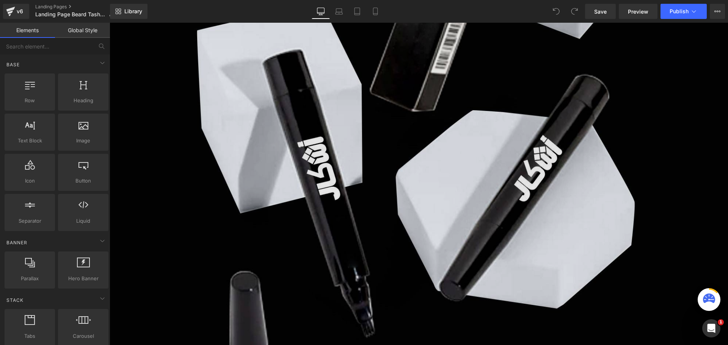
scroll to position [1971, 0]
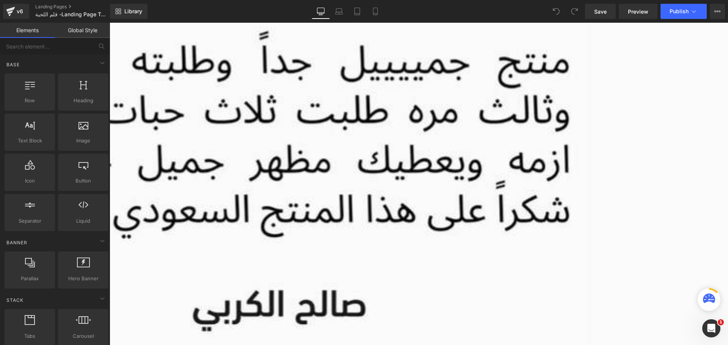
scroll to position [4586, 0]
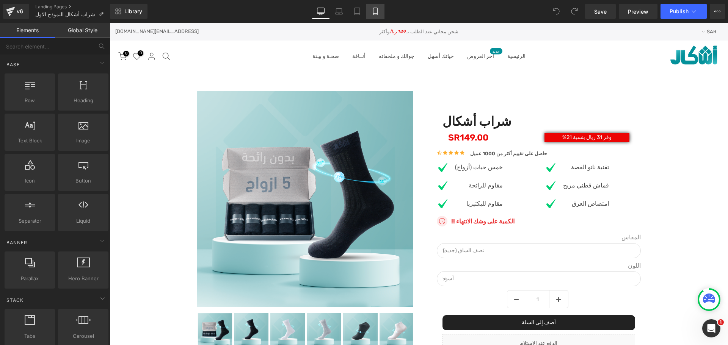
click at [371, 12] on link "Mobile" at bounding box center [375, 11] width 18 height 15
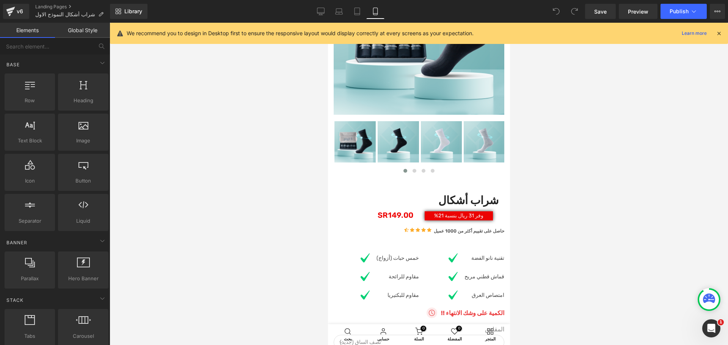
scroll to position [227, 0]
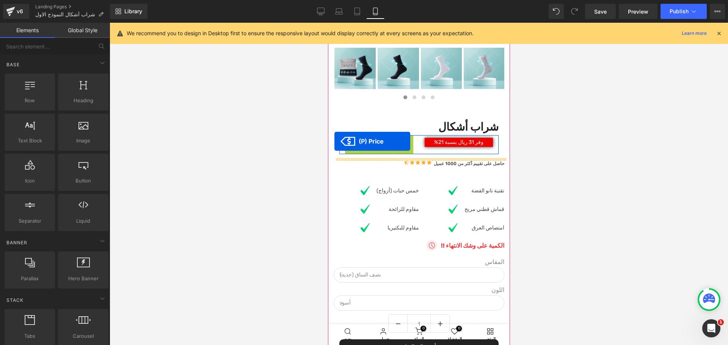
drag, startPoint x: 378, startPoint y: 142, endPoint x: 334, endPoint y: 141, distance: 44.3
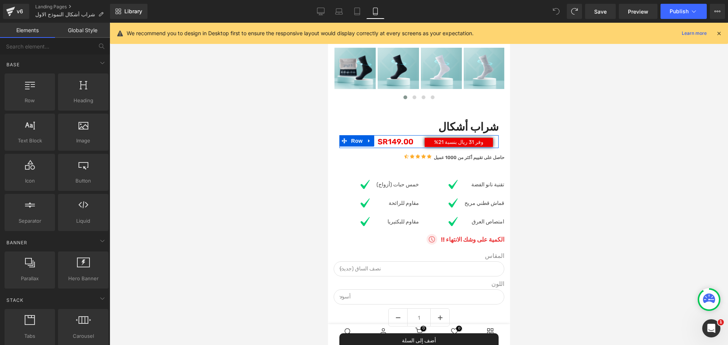
click at [318, 154] on div at bounding box center [419, 184] width 618 height 323
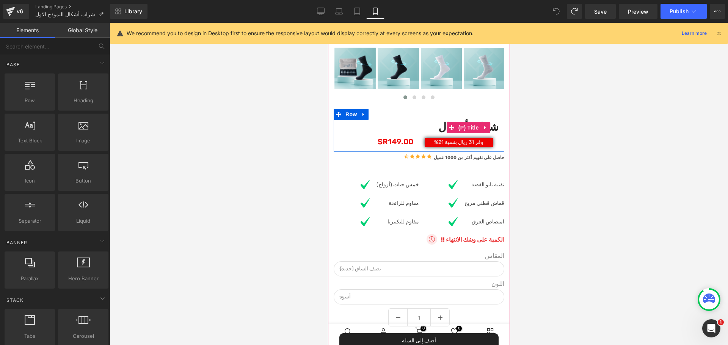
click at [440, 127] on link "شراب أشكال" at bounding box center [468, 127] width 60 height 14
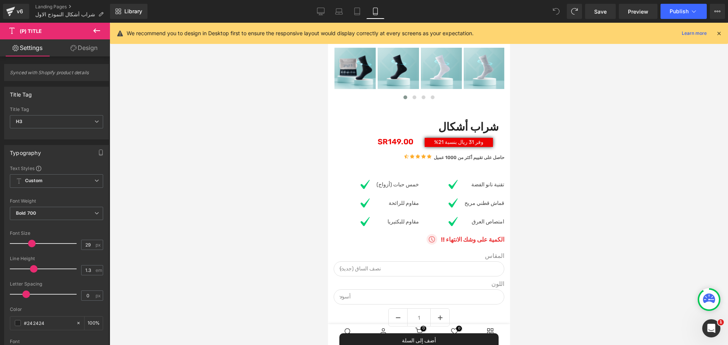
drag, startPoint x: 294, startPoint y: 212, endPoint x: 297, endPoint y: 210, distance: 3.9
click at [296, 212] on div at bounding box center [419, 184] width 618 height 323
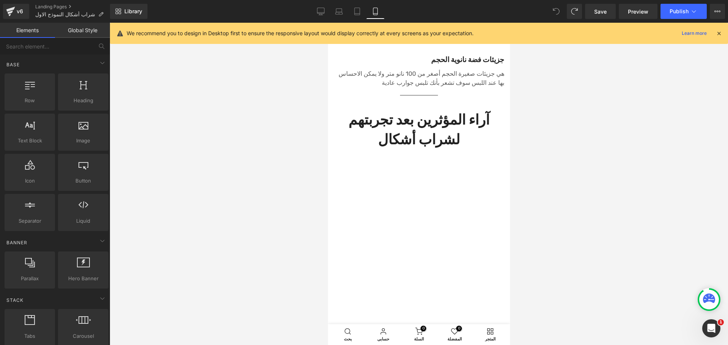
scroll to position [1630, 0]
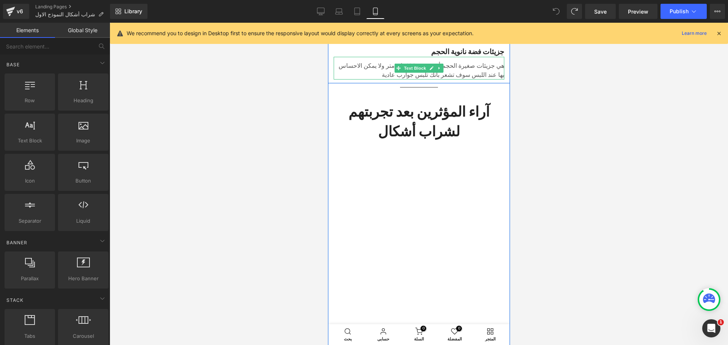
click at [366, 78] on p "هي جزيئات صغيرة الحجم أصغر من 100 نانو متر ولا يمكن الاحساس بها عند اللبس سوف ت…" at bounding box center [418, 70] width 171 height 18
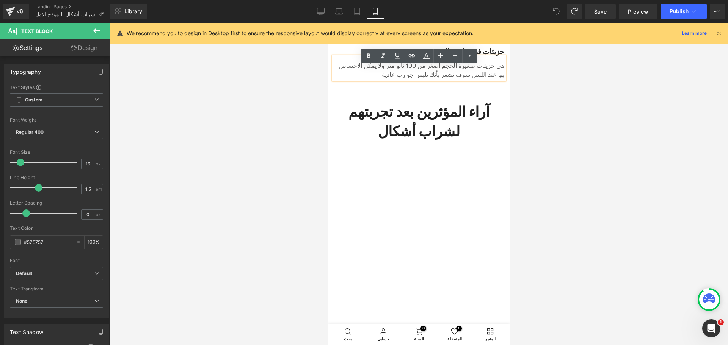
click at [91, 46] on link "Design" at bounding box center [83, 47] width 55 height 17
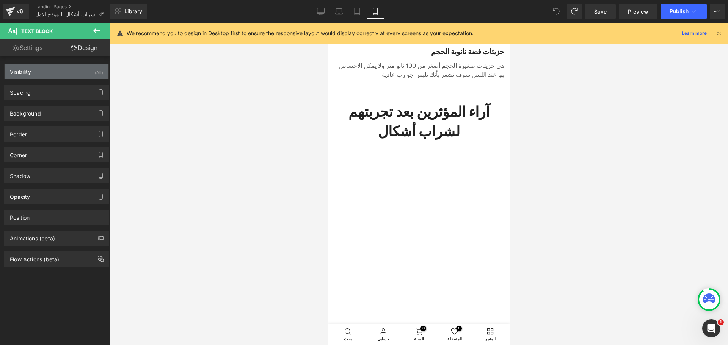
click at [37, 75] on div "Visibility (All)" at bounding box center [57, 71] width 104 height 14
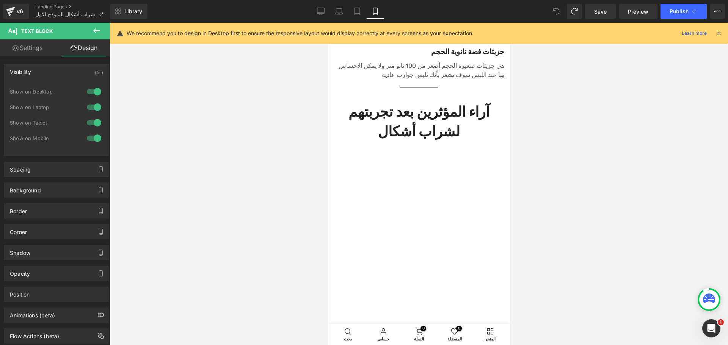
click at [29, 48] on link "Settings" at bounding box center [27, 47] width 55 height 17
